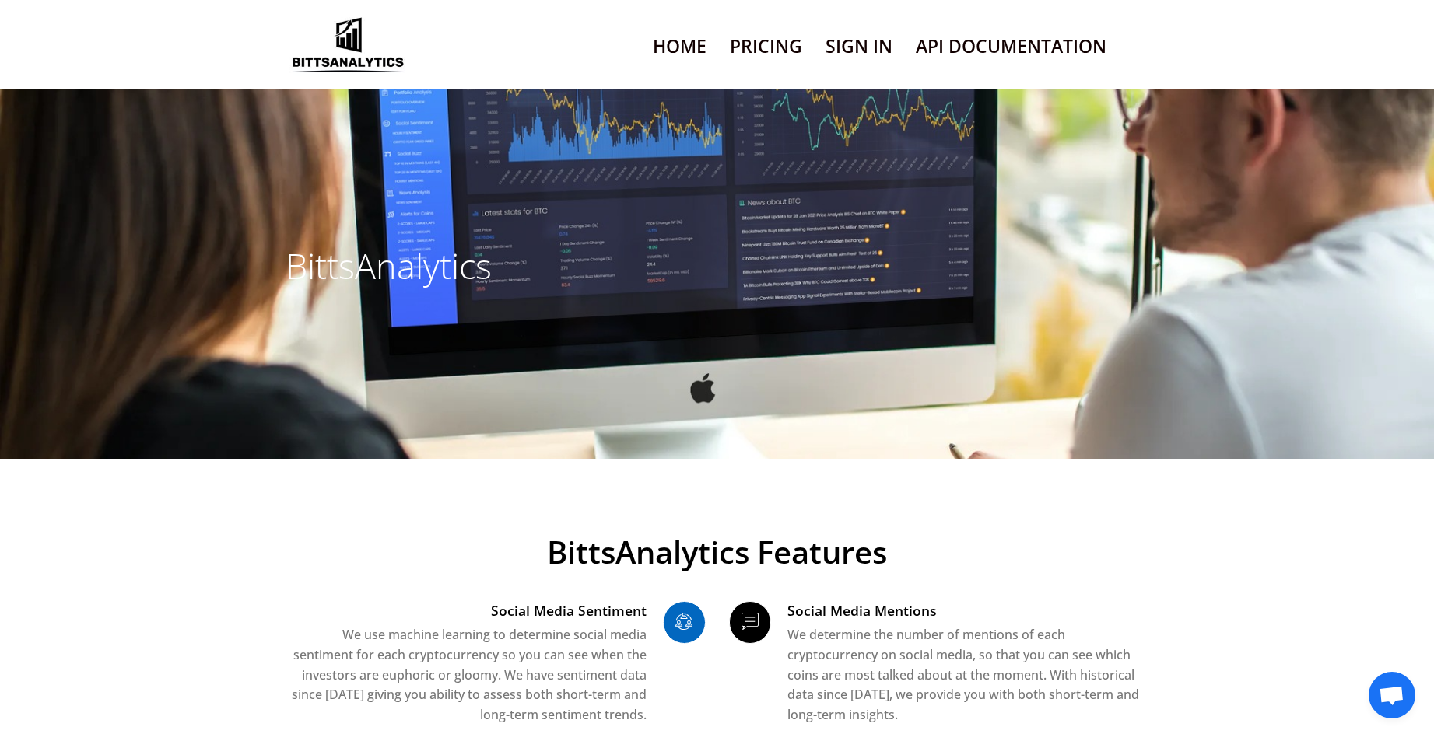
click at [797, 44] on link "Pricing" at bounding box center [766, 46] width 72 height 40
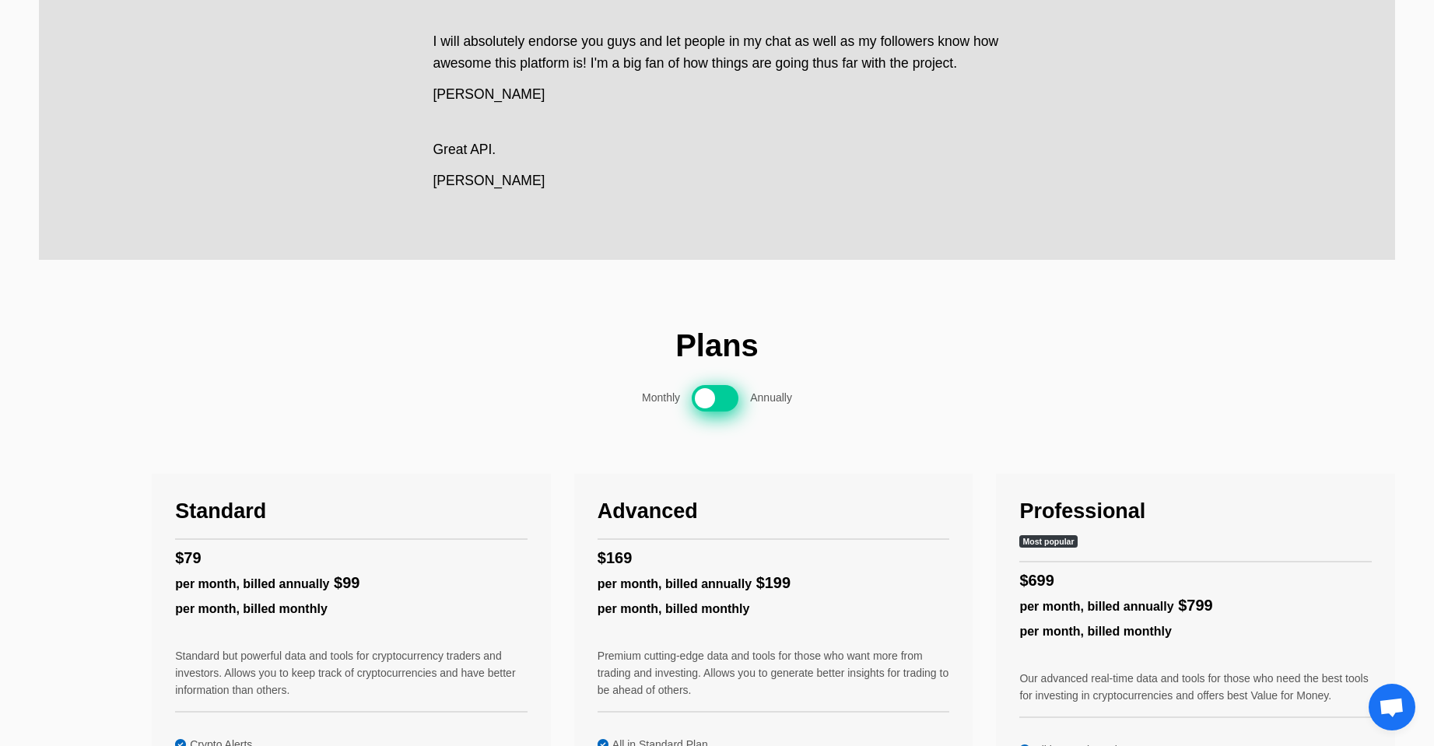
scroll to position [545, 0]
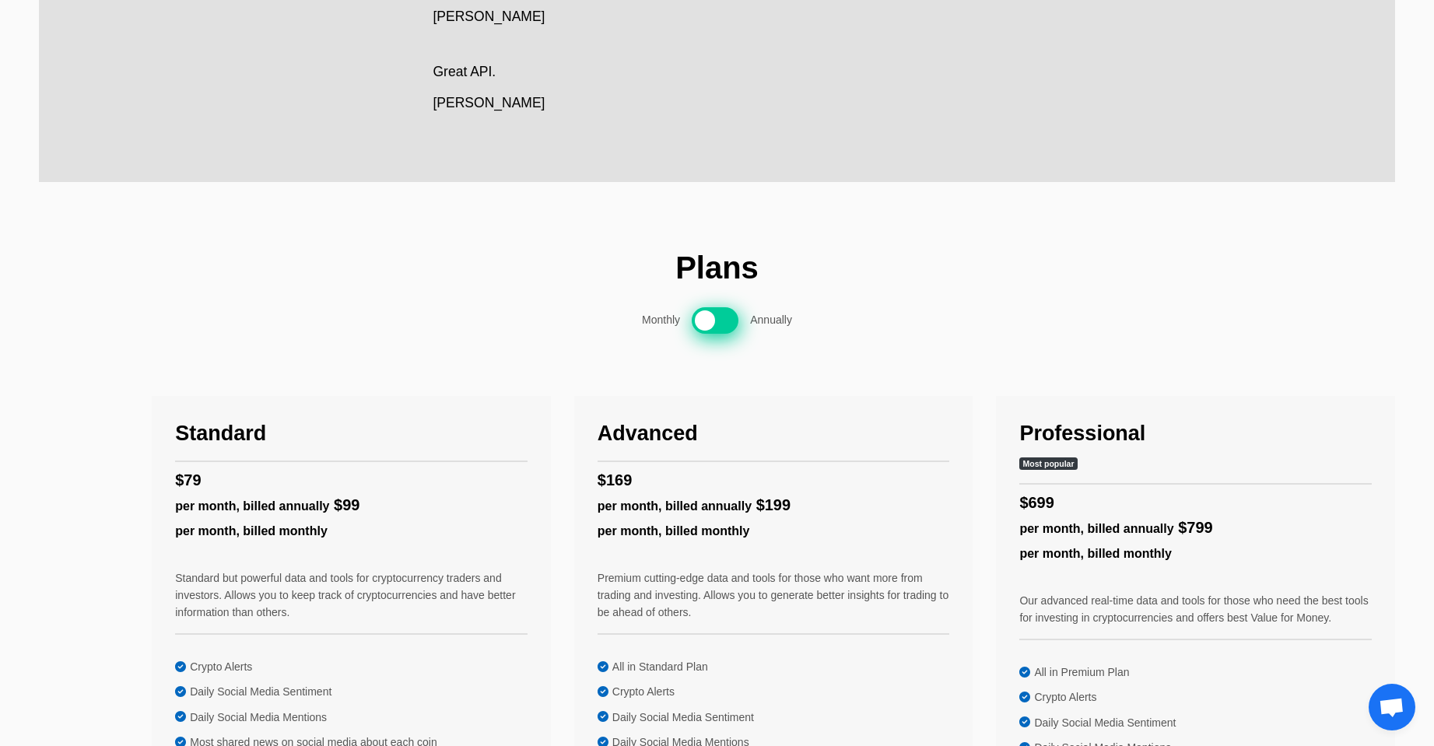
click at [729, 323] on span at bounding box center [715, 320] width 47 height 26
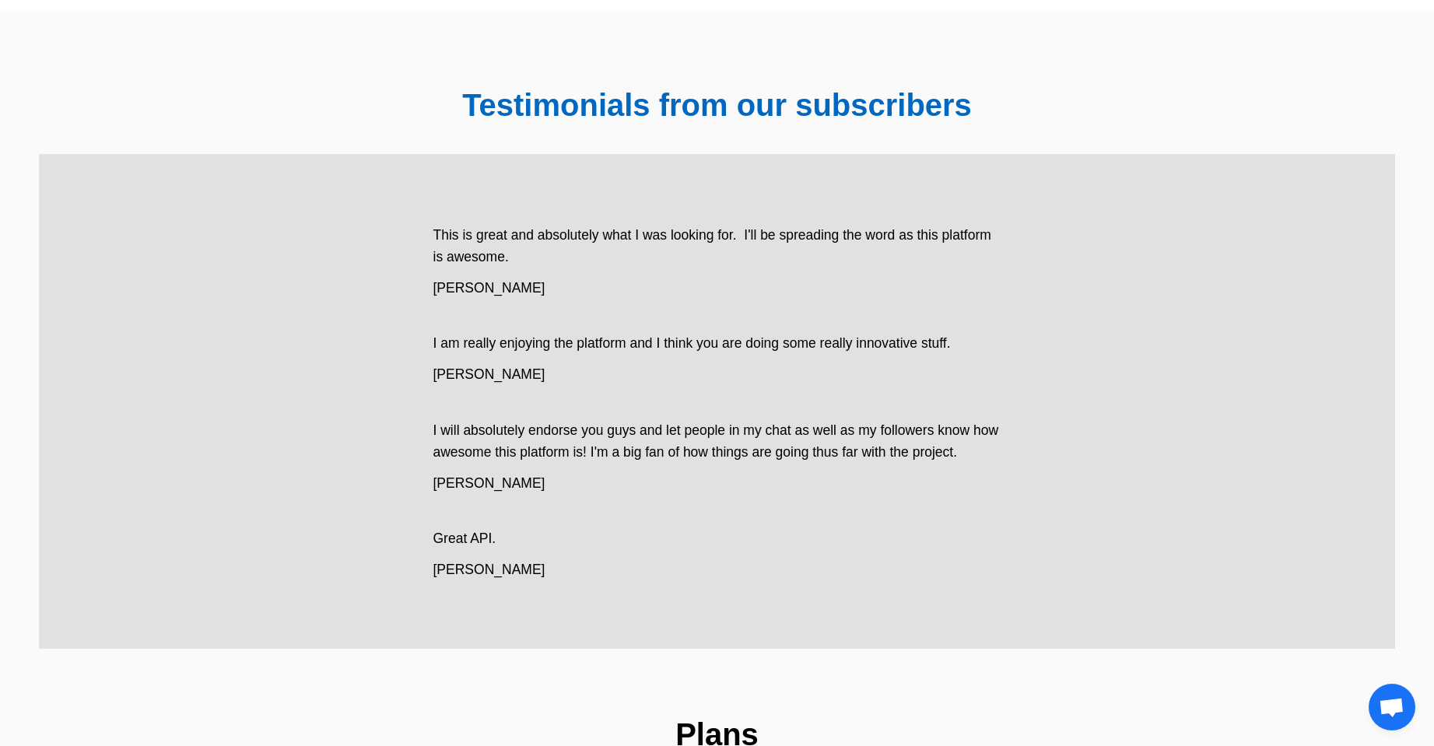
scroll to position [0, 0]
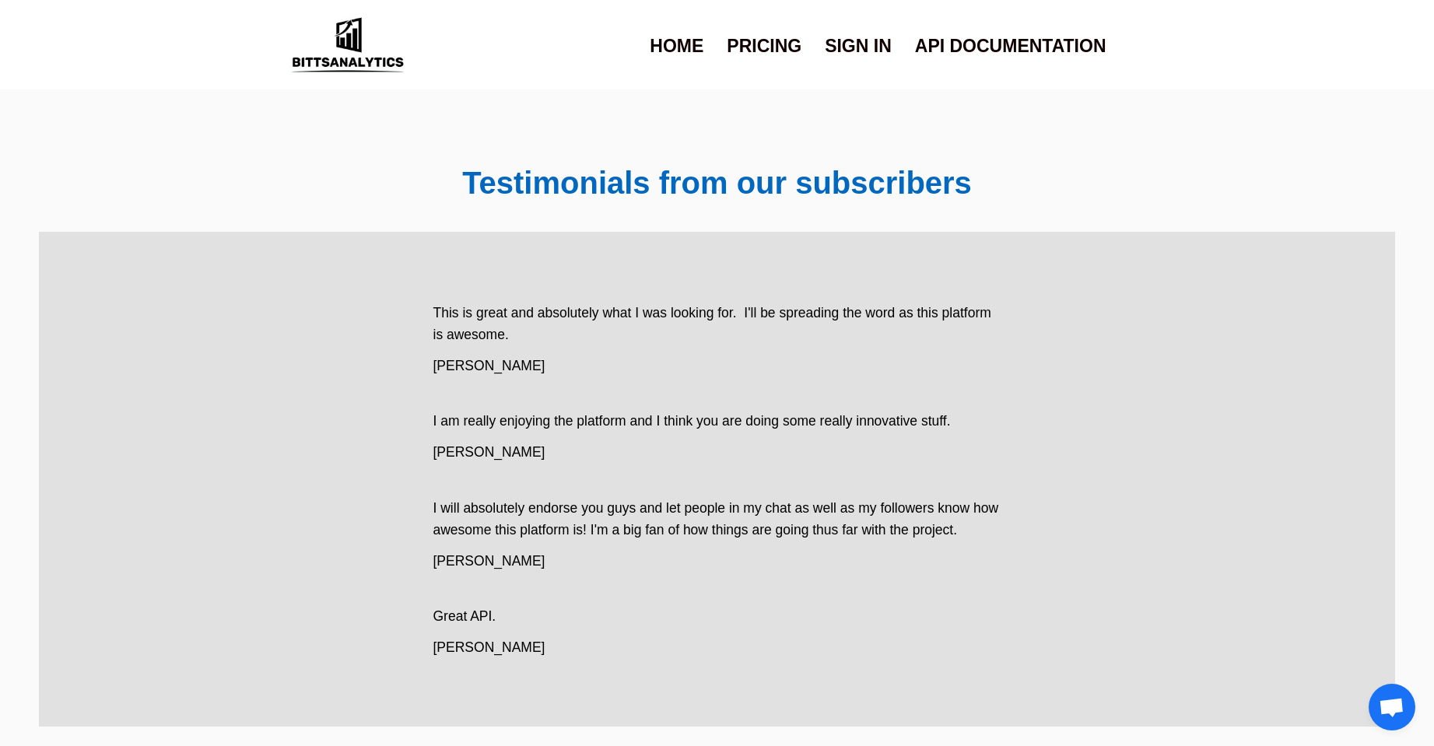
click at [859, 46] on link "Sign In" at bounding box center [858, 46] width 67 height 40
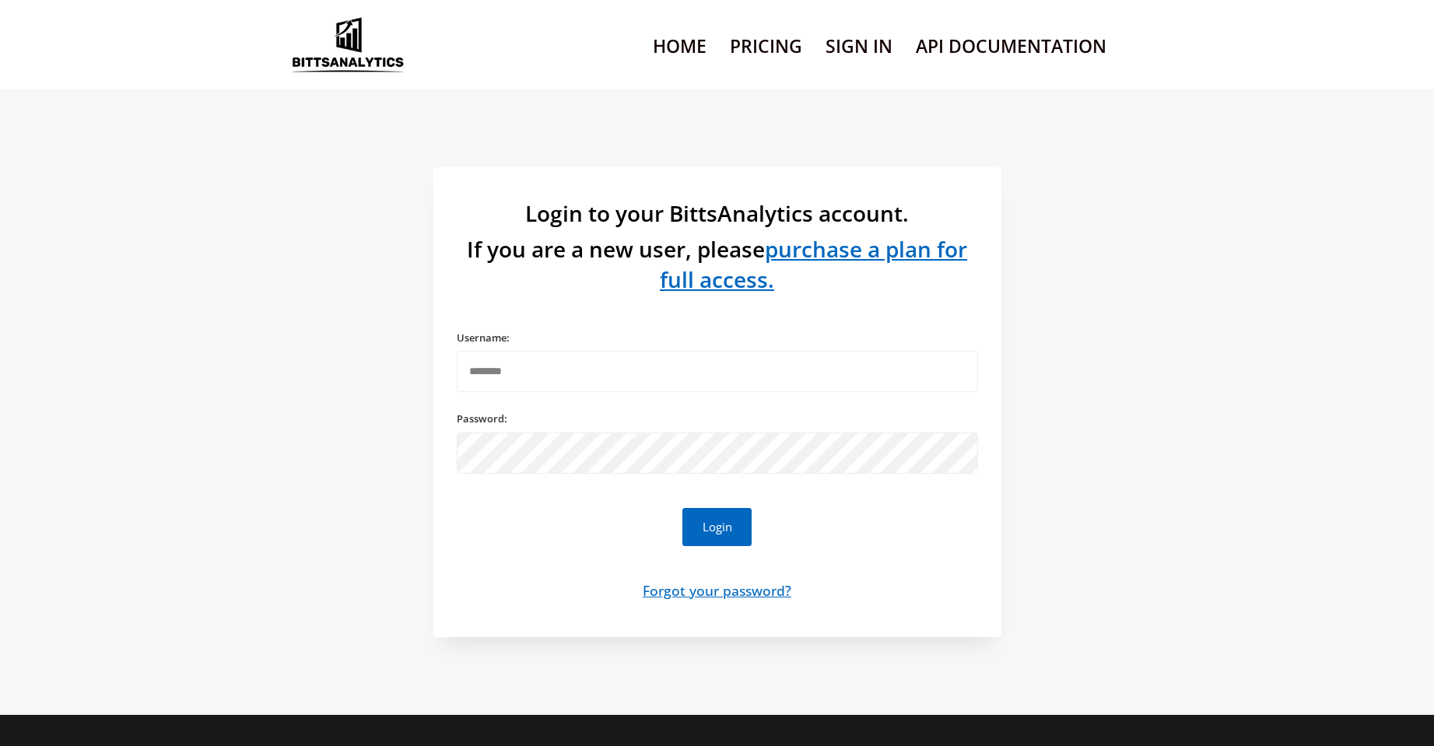
click at [1015, 52] on link "API Documentation" at bounding box center [1011, 46] width 191 height 40
